Goal: Information Seeking & Learning: Learn about a topic

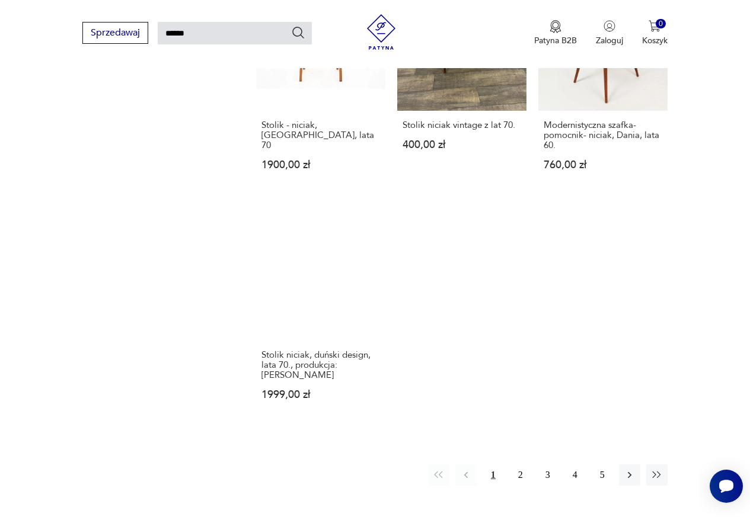
scroll to position [1346, 0]
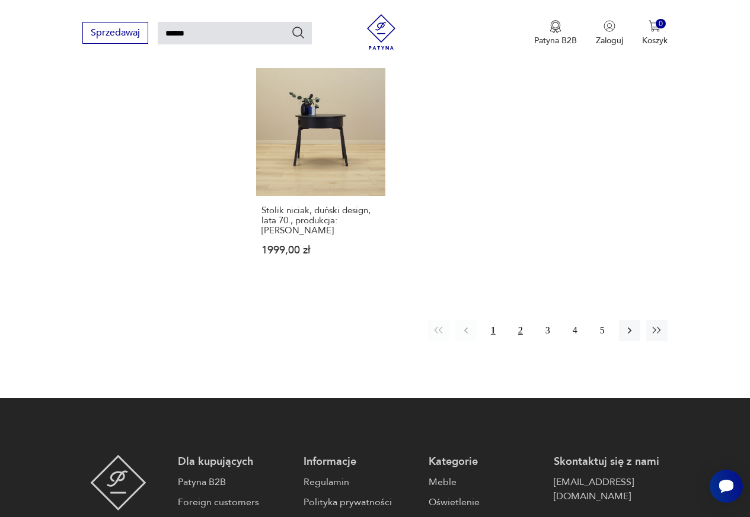
click at [518, 320] on button "2" at bounding box center [520, 330] width 21 height 21
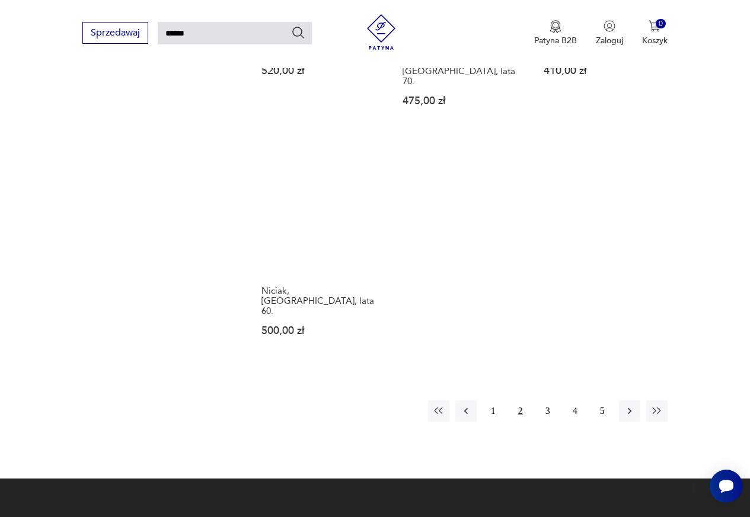
scroll to position [1346, 0]
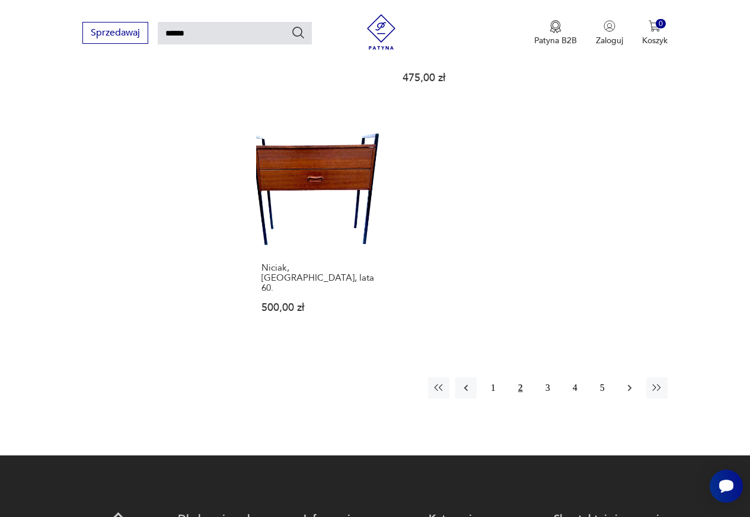
click at [634, 382] on icon "button" at bounding box center [630, 388] width 12 height 12
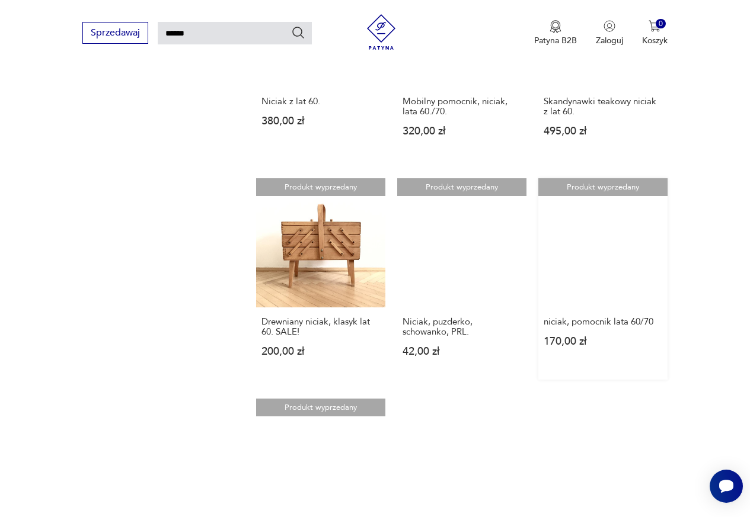
scroll to position [1168, 0]
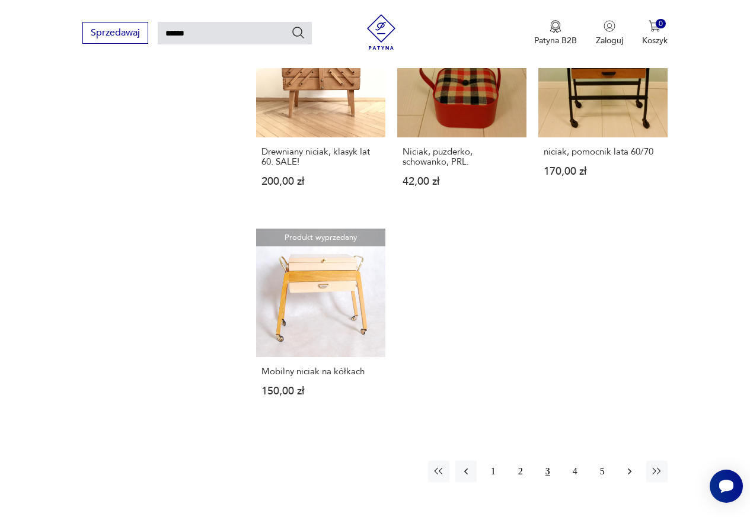
click at [625, 466] on icon "button" at bounding box center [630, 472] width 12 height 12
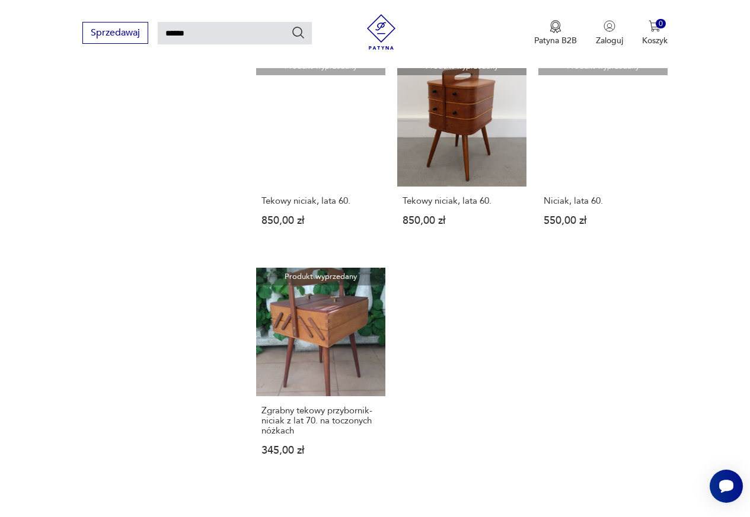
scroll to position [1287, 0]
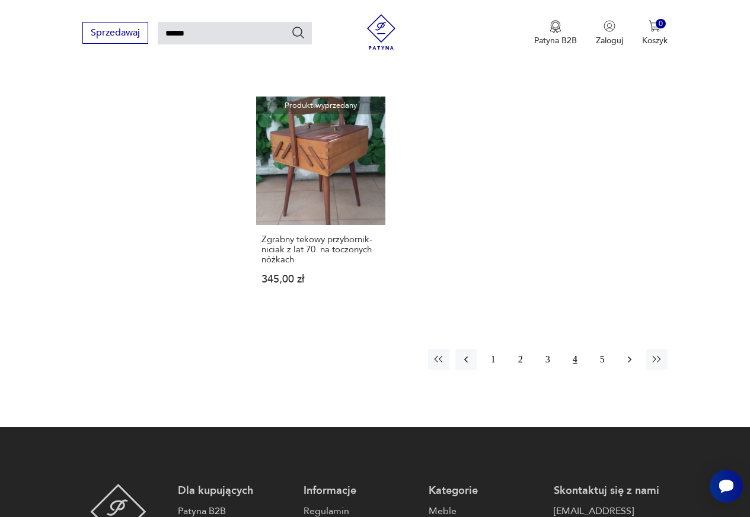
click at [631, 357] on icon "button" at bounding box center [630, 360] width 4 height 7
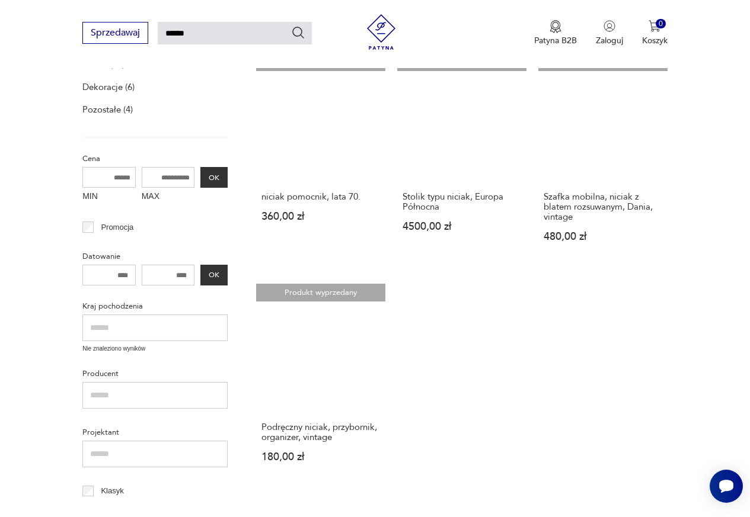
scroll to position [220, 0]
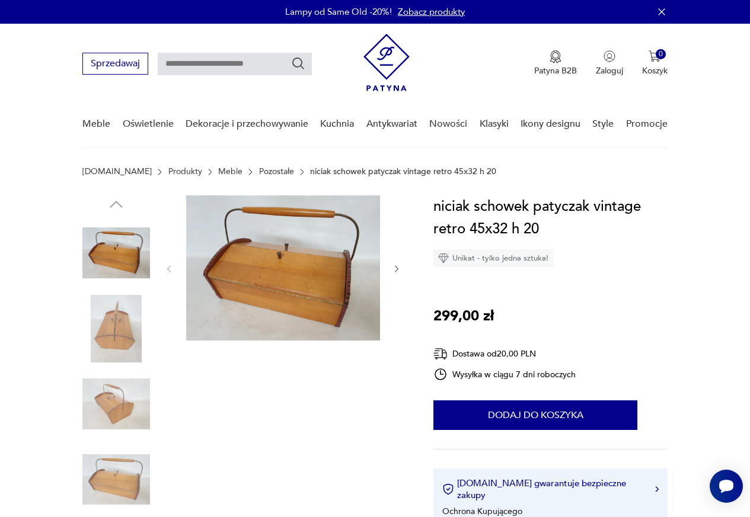
click at [107, 318] on img at bounding box center [116, 329] width 68 height 68
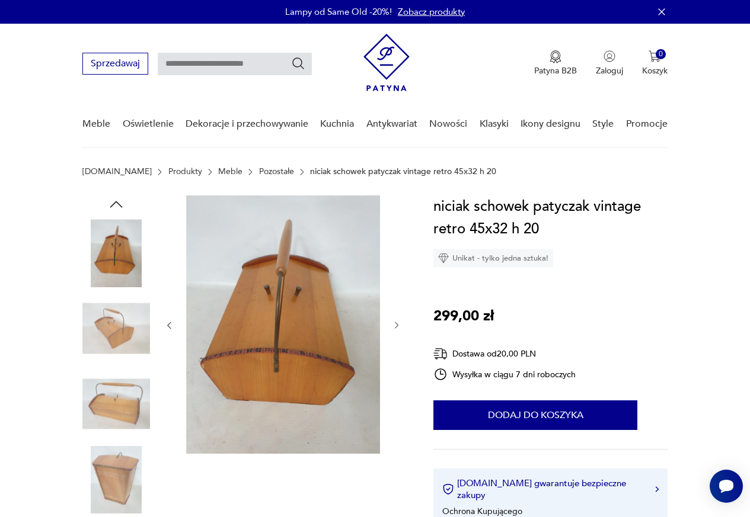
click at [117, 334] on img at bounding box center [116, 329] width 68 height 68
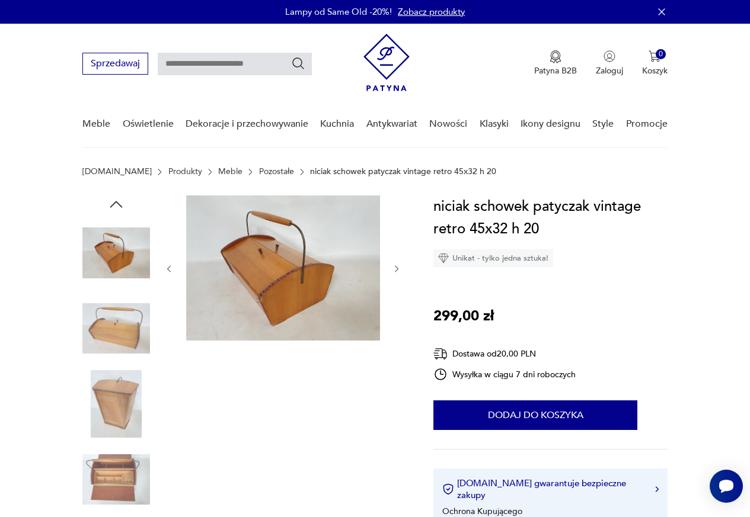
click at [394, 271] on icon "button" at bounding box center [396, 268] width 9 height 9
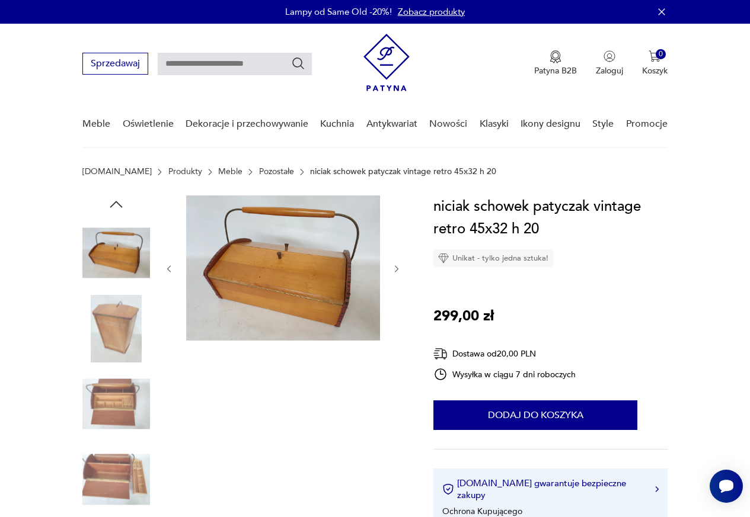
click at [394, 271] on icon "button" at bounding box center [396, 268] width 9 height 9
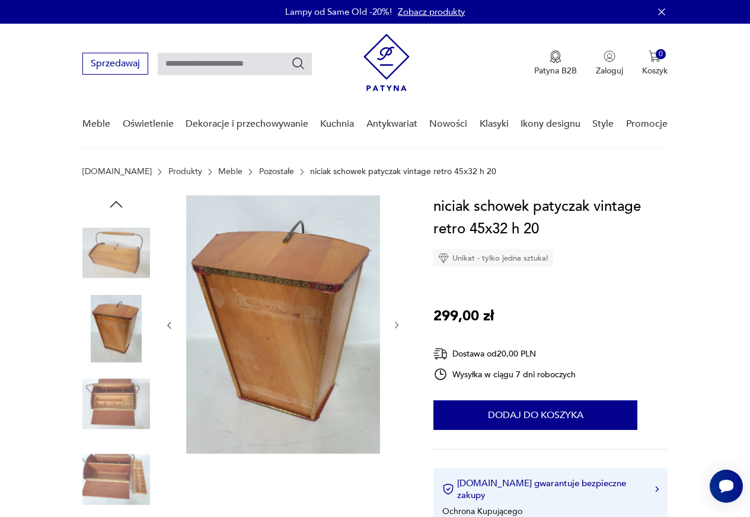
click at [394, 271] on div at bounding box center [282, 326] width 237 height 260
click at [395, 325] on icon "button" at bounding box center [396, 325] width 9 height 9
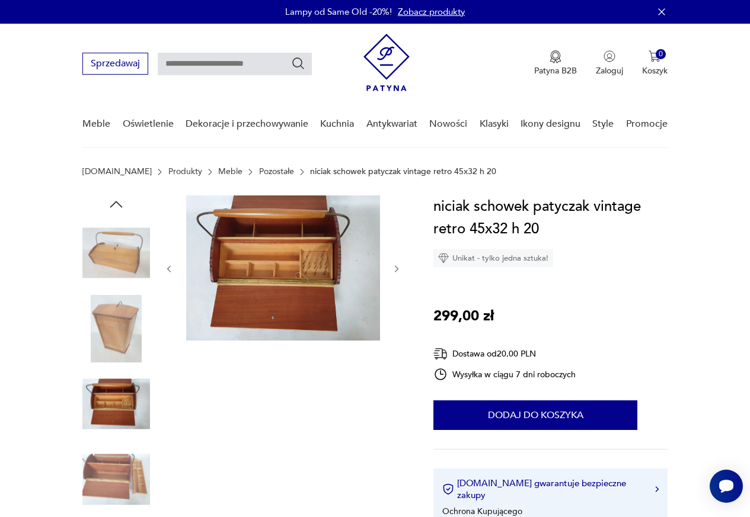
click at [396, 266] on icon "button" at bounding box center [396, 268] width 9 height 9
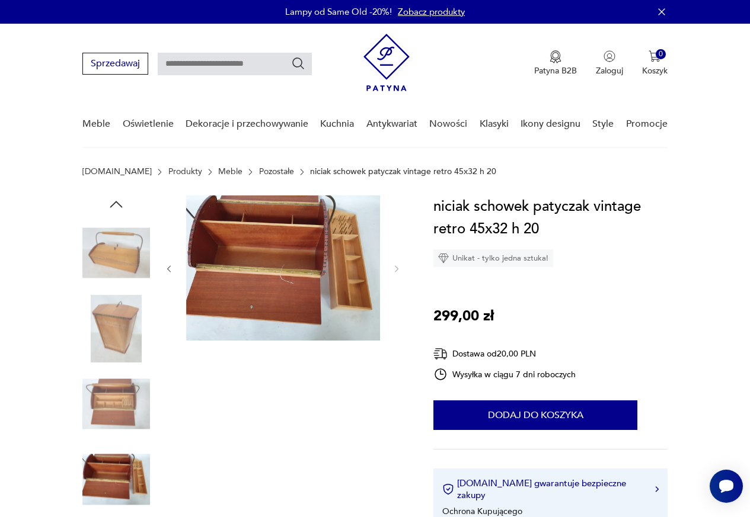
click at [327, 236] on img at bounding box center [283, 268] width 194 height 145
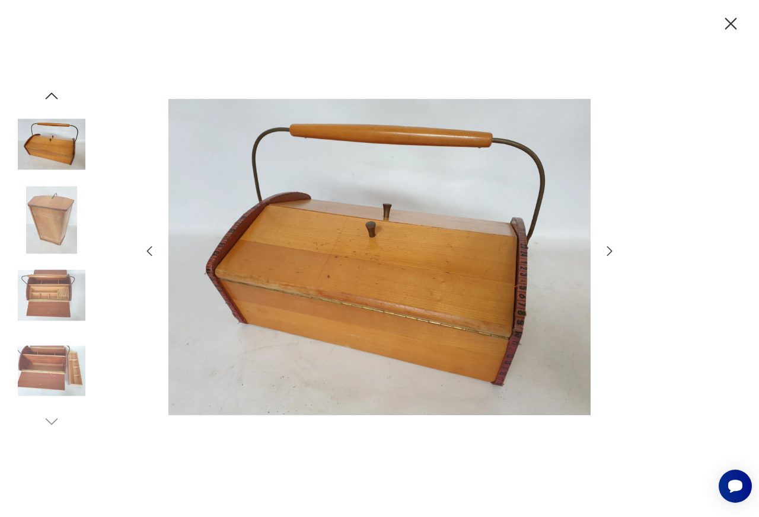
click at [60, 299] on img at bounding box center [52, 296] width 68 height 68
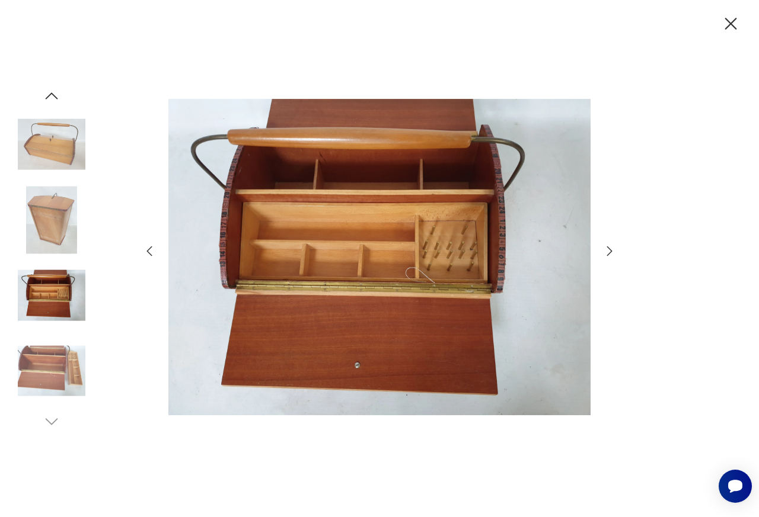
click at [606, 251] on icon "button" at bounding box center [609, 251] width 14 height 14
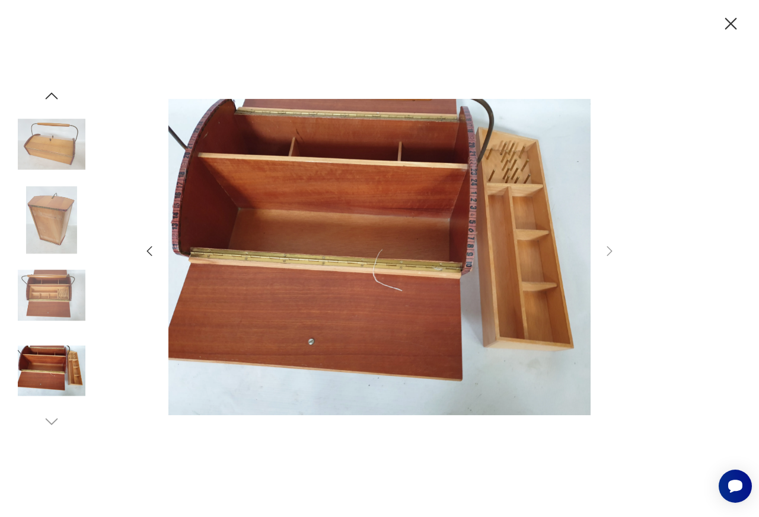
click at [35, 370] on img at bounding box center [52, 371] width 68 height 68
click at [56, 155] on img at bounding box center [52, 145] width 68 height 68
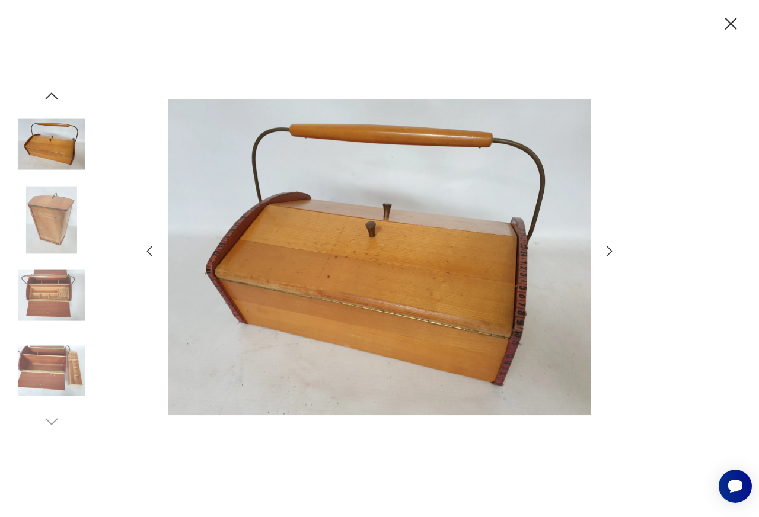
click at [735, 26] on icon "button" at bounding box center [730, 24] width 21 height 21
